Goal: Information Seeking & Learning: Learn about a topic

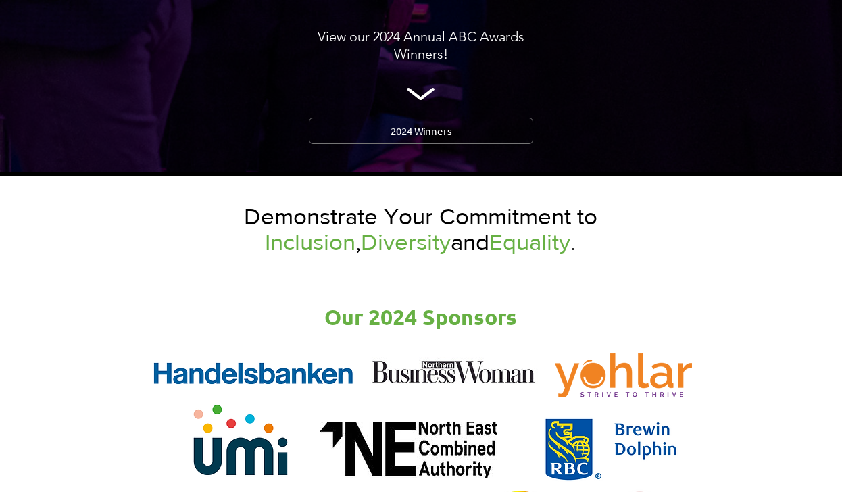
scroll to position [1507, 0]
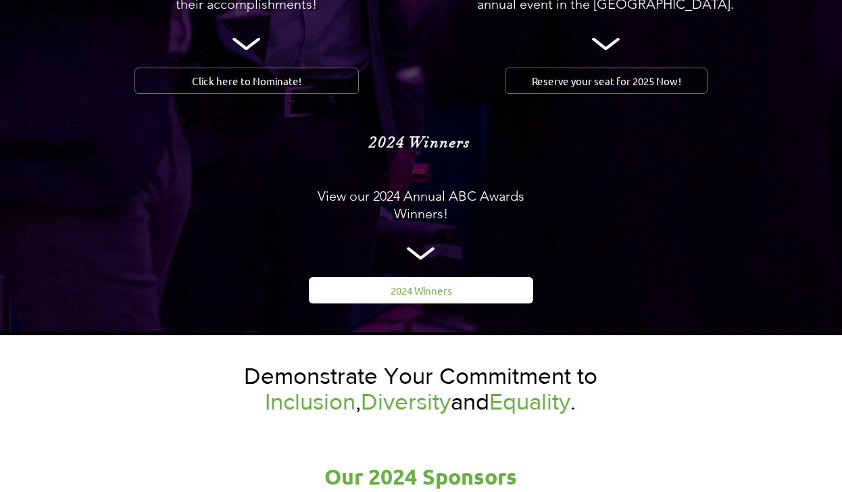
click at [425, 283] on span "2024 Winners" at bounding box center [420, 290] width 61 height 14
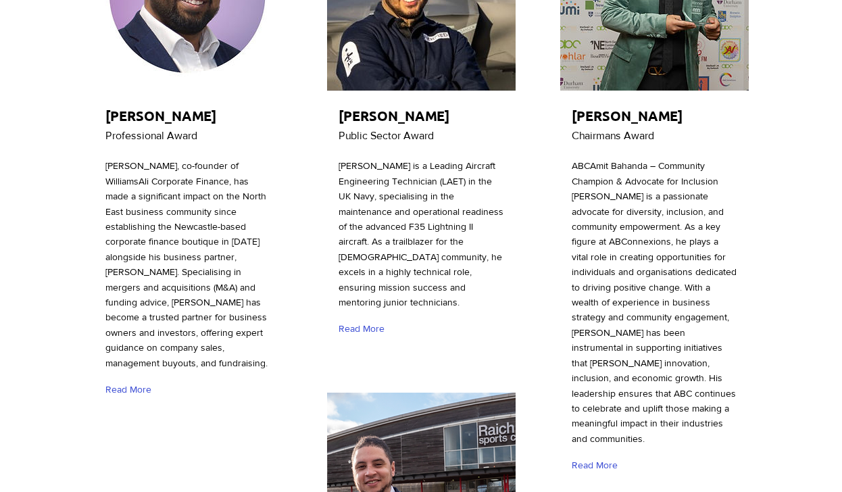
scroll to position [346, 0]
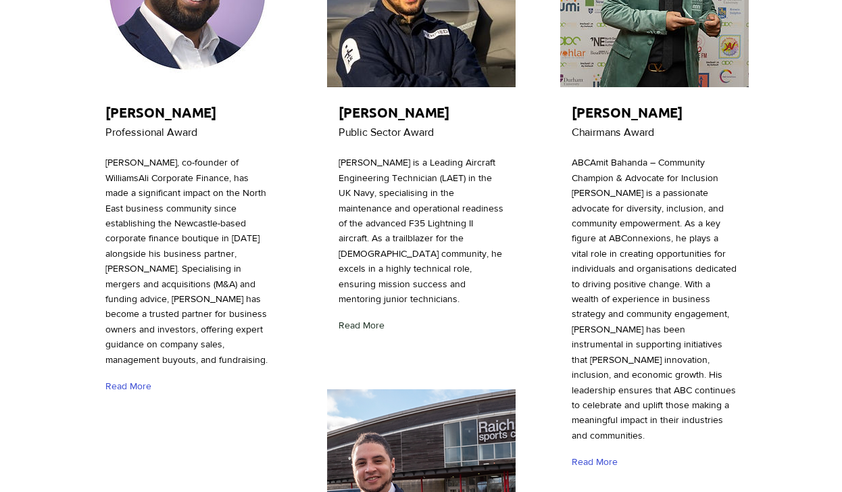
click at [369, 323] on span "Read More" at bounding box center [361, 326] width 46 height 14
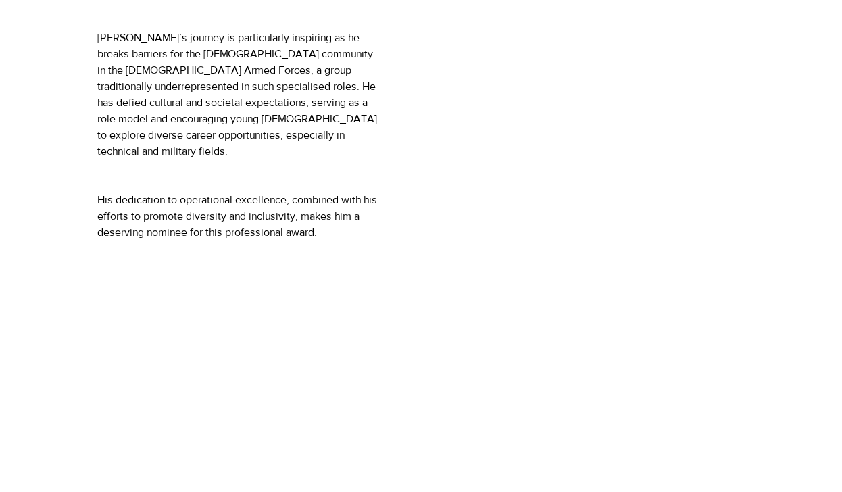
scroll to position [450, 0]
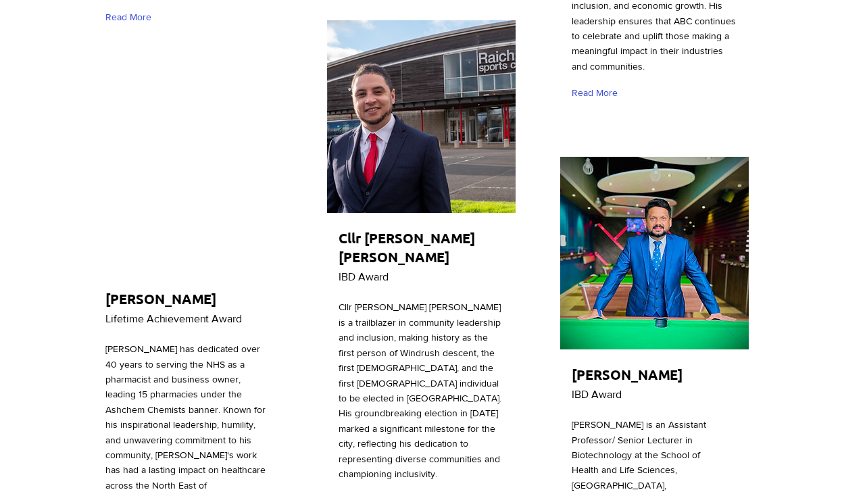
scroll to position [716, 0]
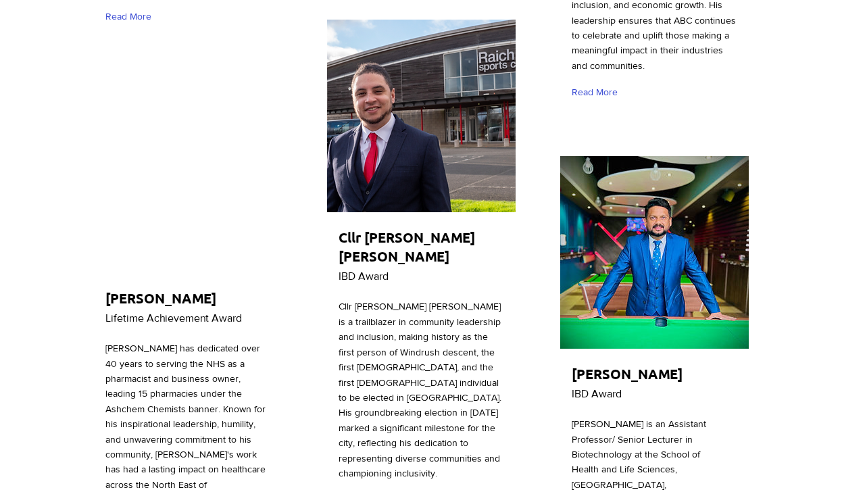
click at [200, 234] on img "main content" at bounding box center [188, 176] width 188 height 192
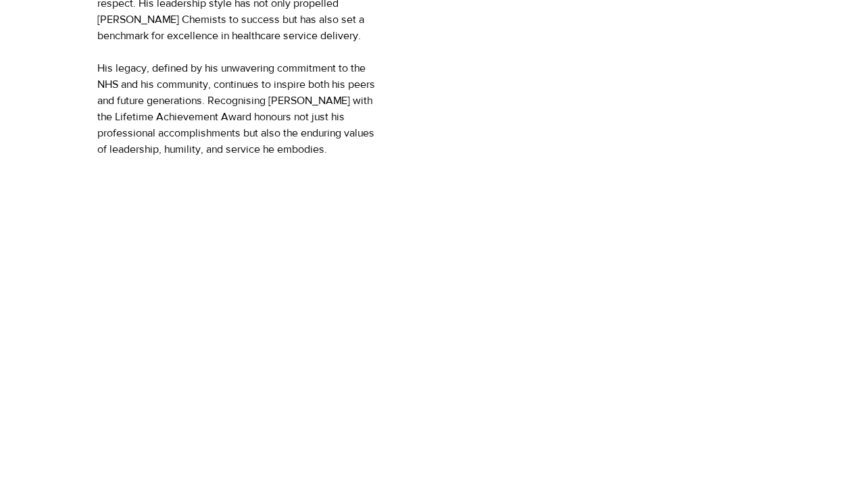
scroll to position [612, 0]
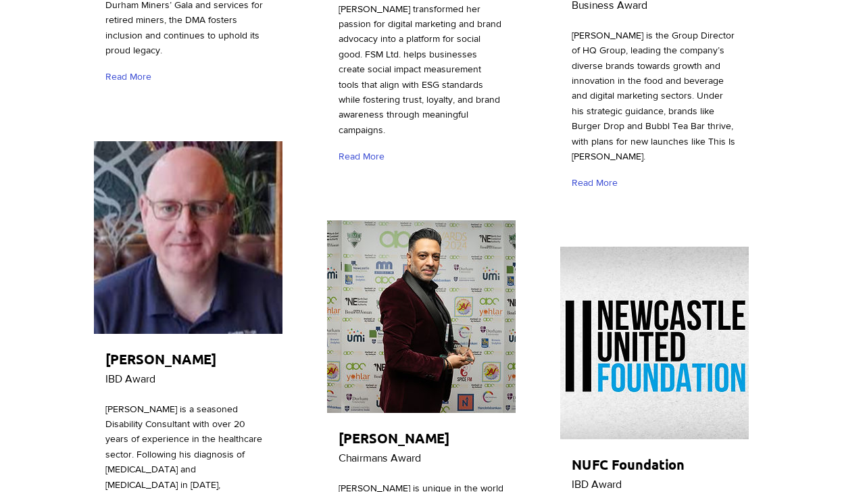
scroll to position [1664, 0]
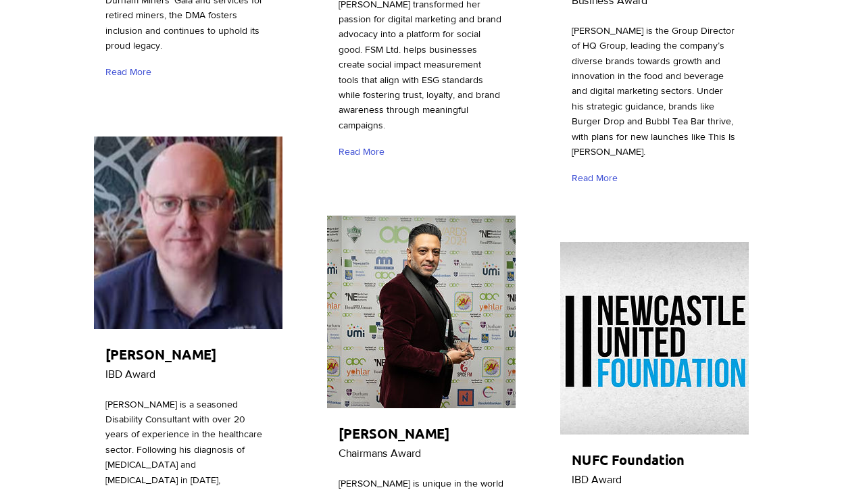
click at [365, 369] on div "main content" at bounding box center [421, 470] width 192 height 515
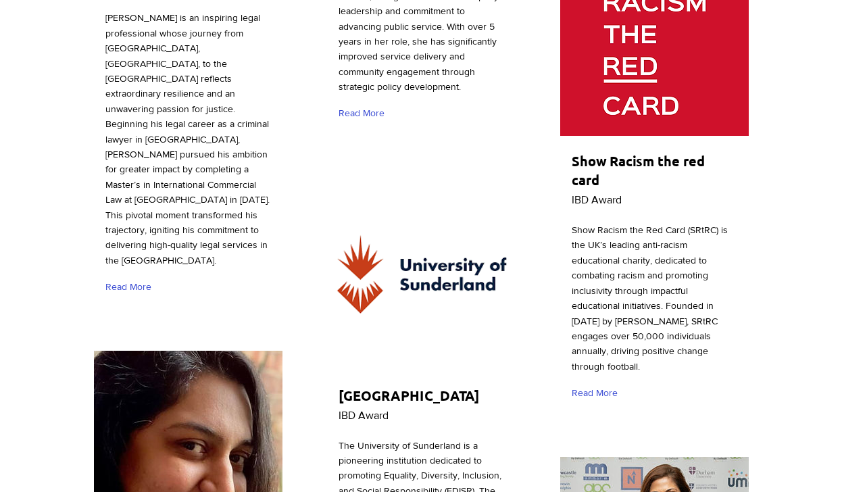
scroll to position [3120, 0]
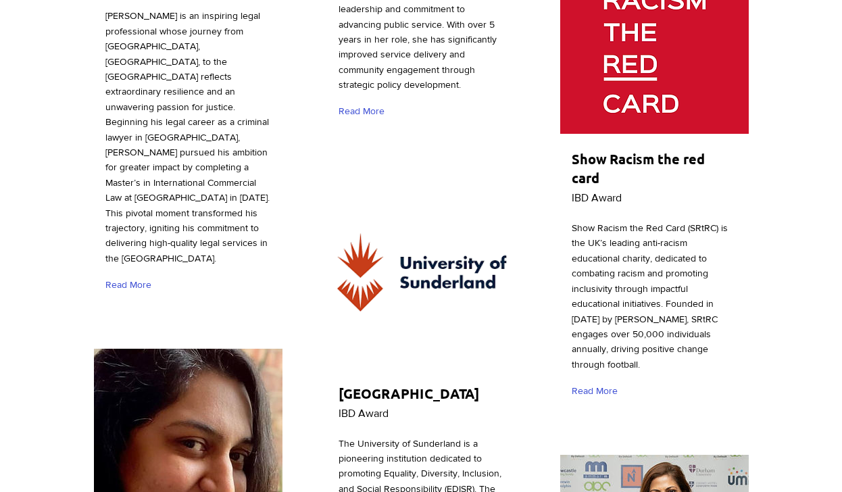
click at [365, 407] on span "IBD Award" at bounding box center [363, 412] width 50 height 11
click at [386, 350] on div "main content" at bounding box center [421, 407] width 192 height 469
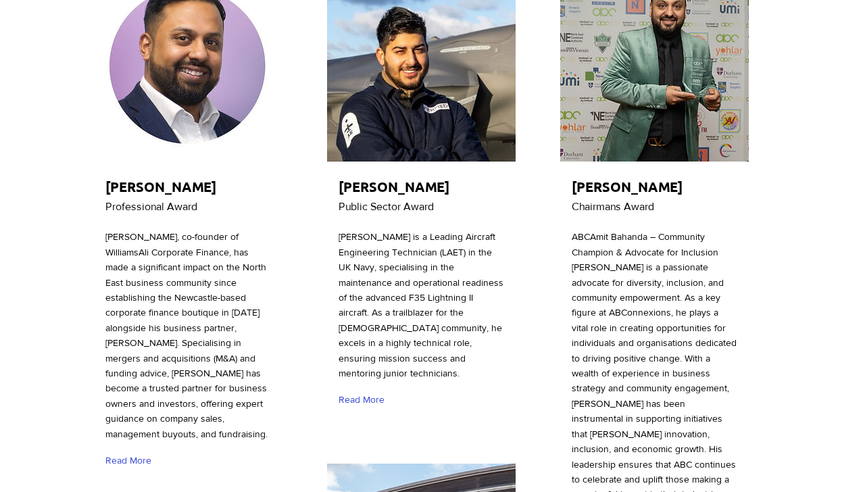
scroll to position [282, 0]
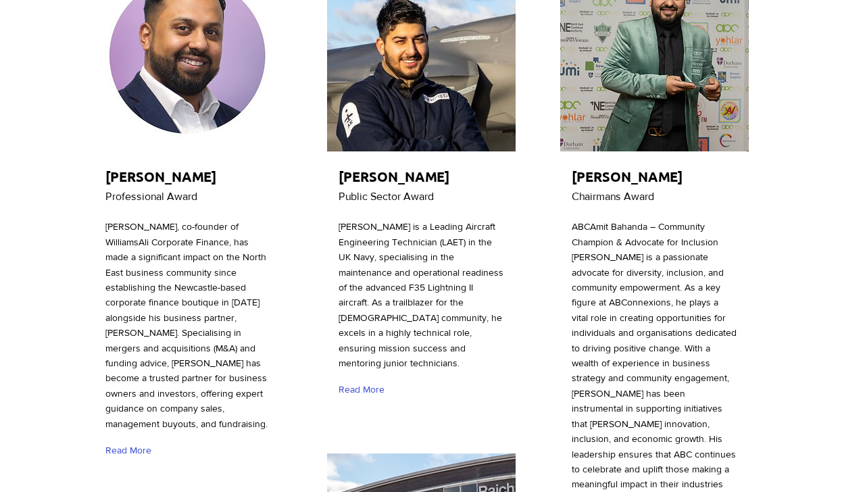
click at [187, 107] on img "main content" at bounding box center [188, 55] width 188 height 192
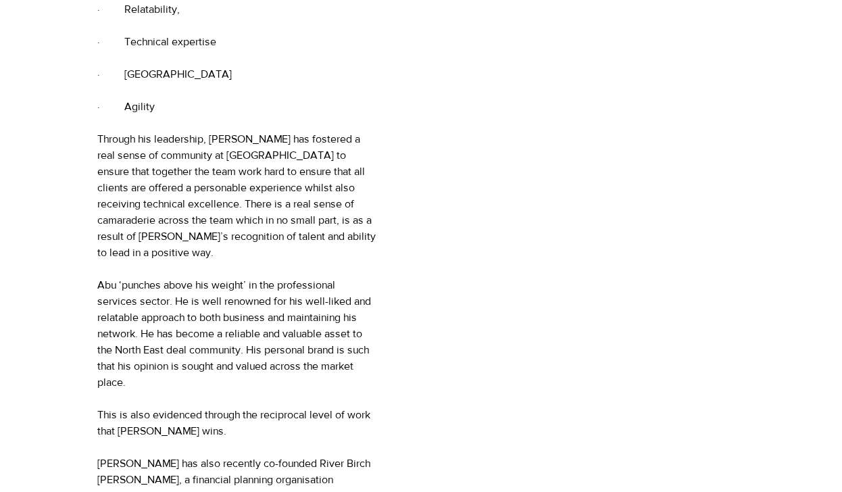
scroll to position [936, 0]
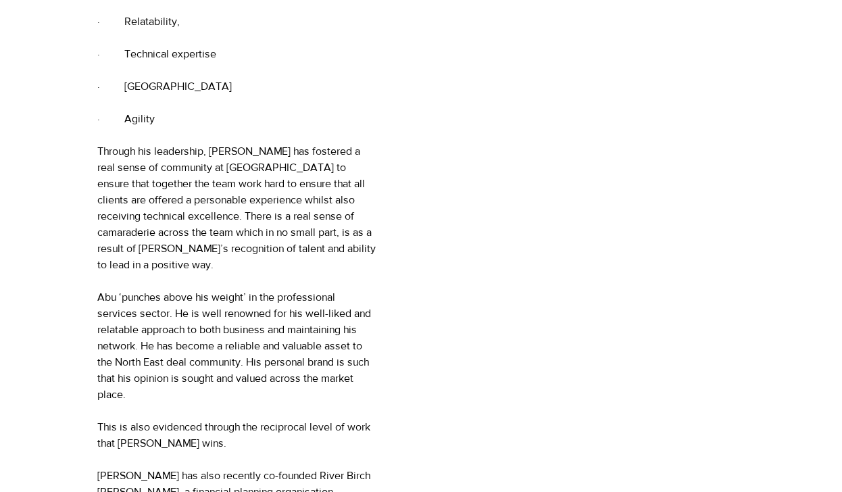
scroll to position [282, 0]
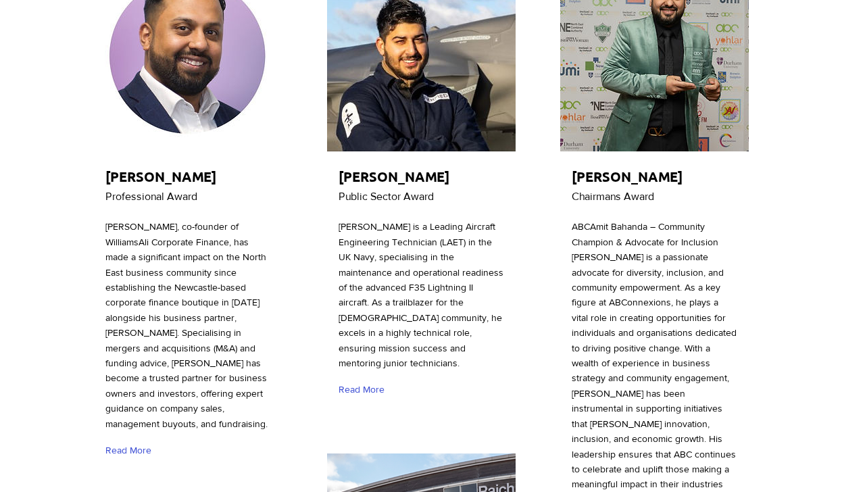
click at [401, 272] on span "[PERSON_NAME] is a Leading Aircraft Engineering Technician (LAET) in the UK Nav…" at bounding box center [420, 294] width 165 height 147
click at [365, 383] on span "Read More" at bounding box center [361, 390] width 46 height 14
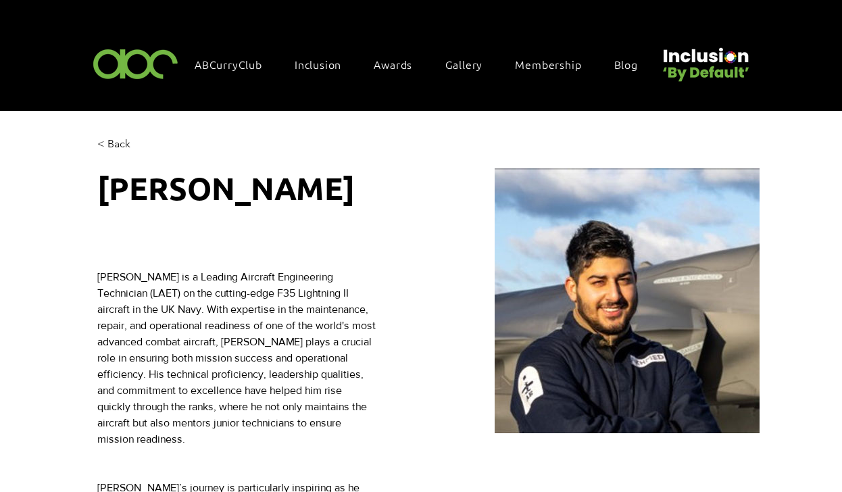
click at [111, 140] on span "< Back" at bounding box center [113, 143] width 33 height 15
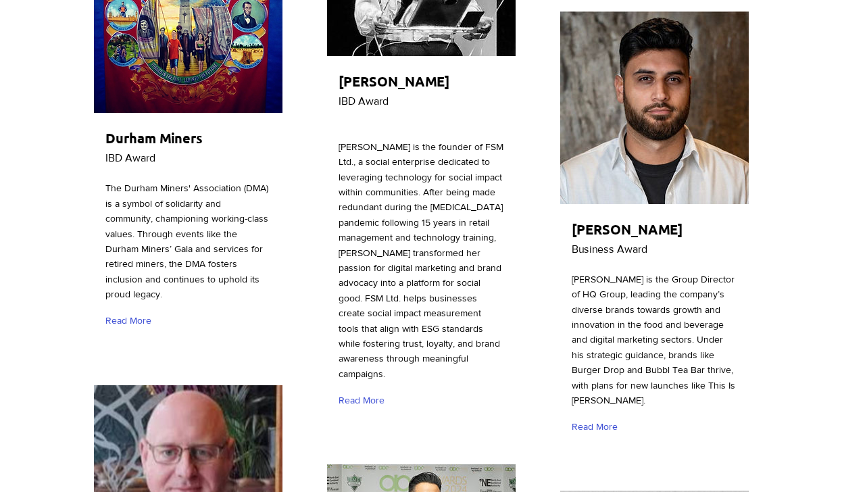
scroll to position [1417, 0]
